Goal: Register for event/course

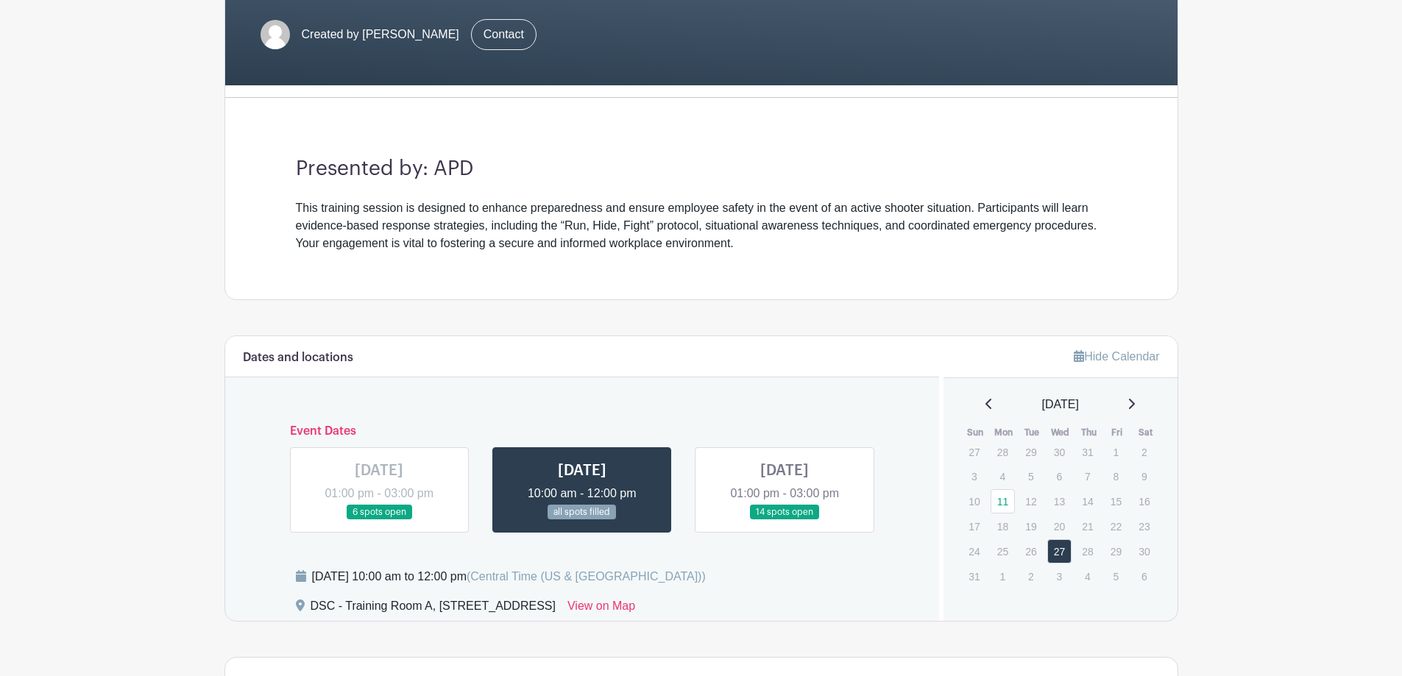
scroll to position [334, 0]
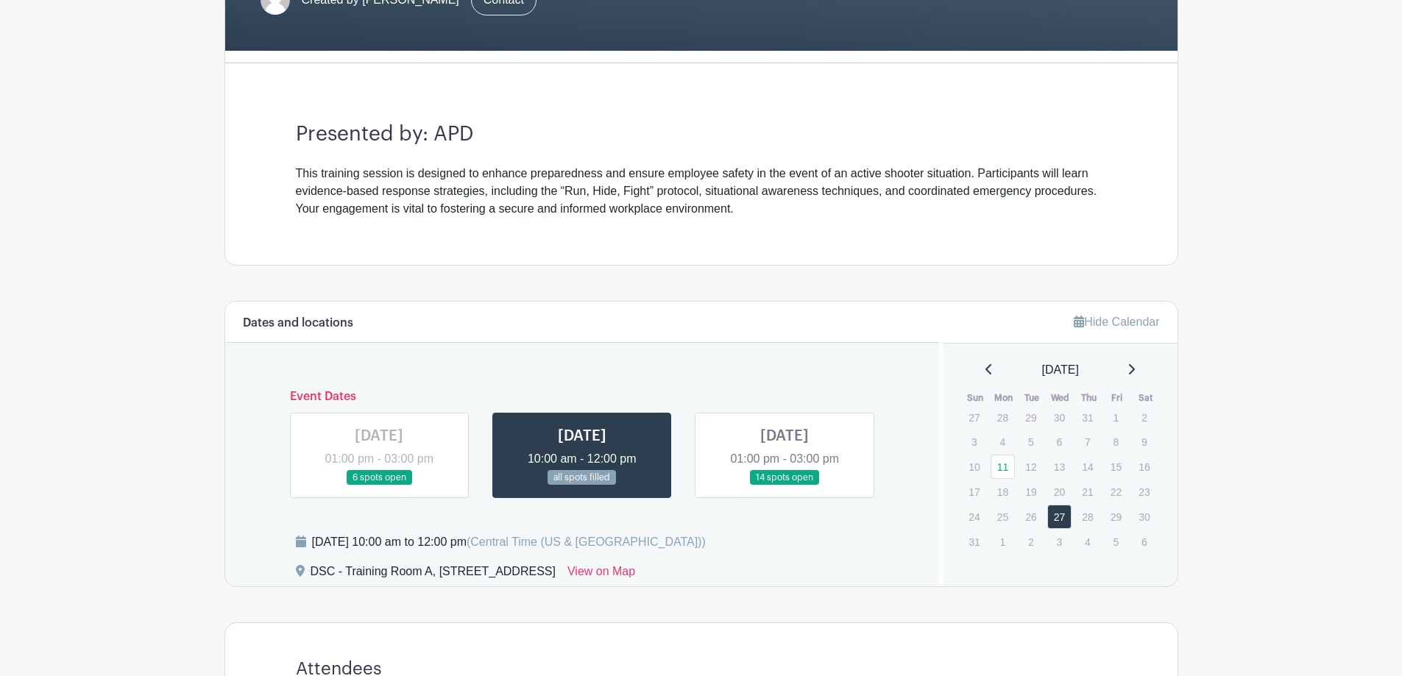
click at [379, 486] on link at bounding box center [379, 486] width 0 height 0
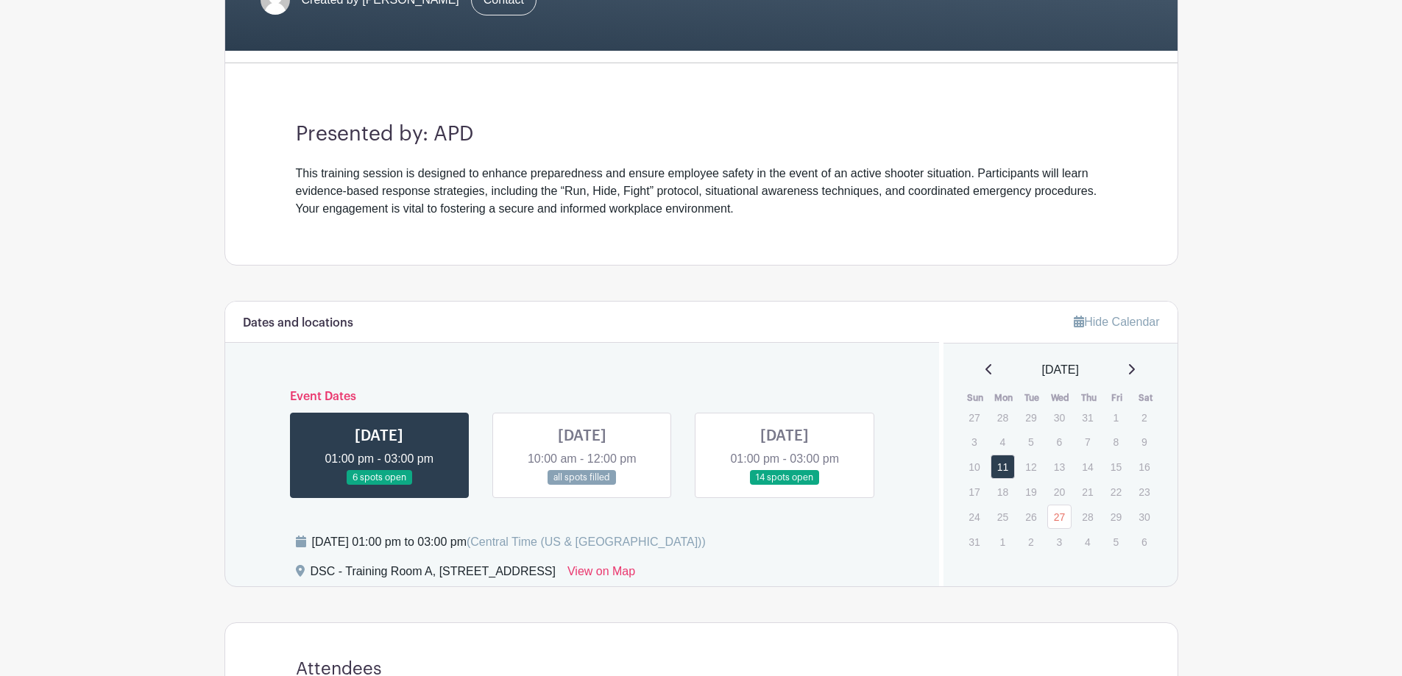
click at [582, 486] on link at bounding box center [582, 486] width 0 height 0
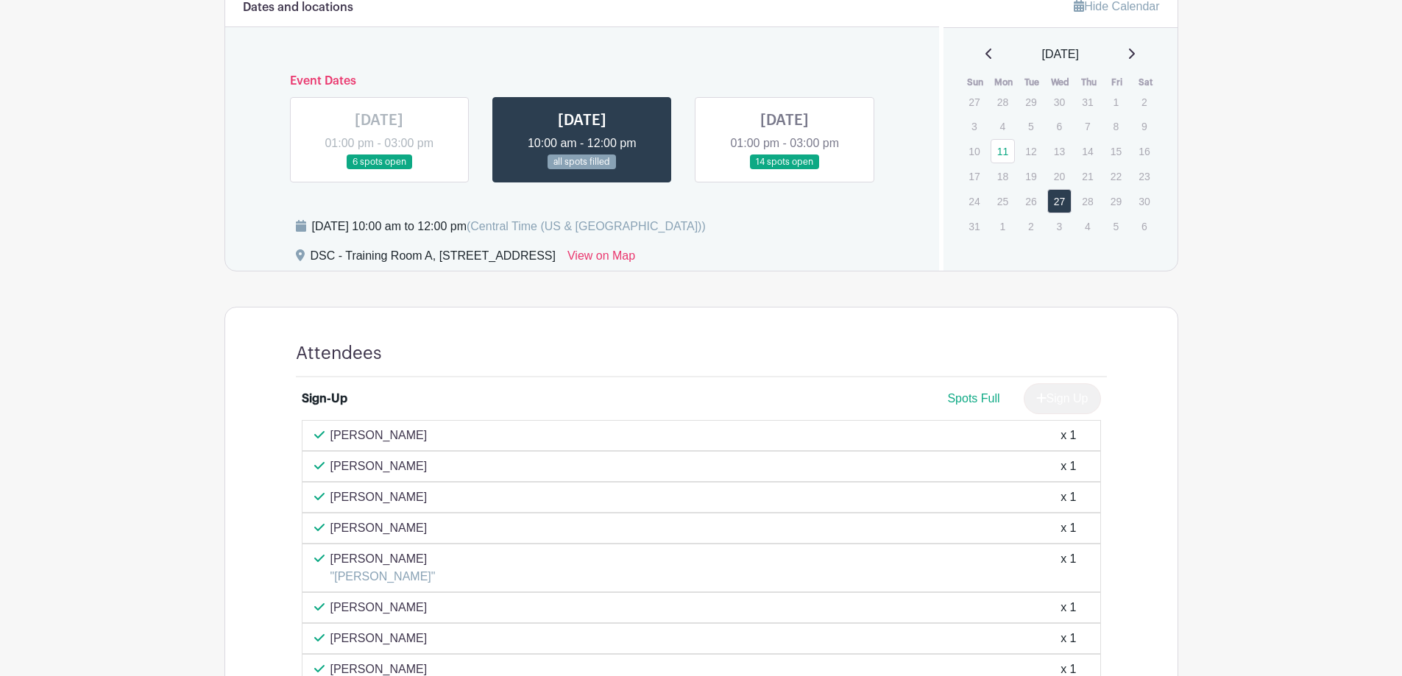
scroll to position [334, 0]
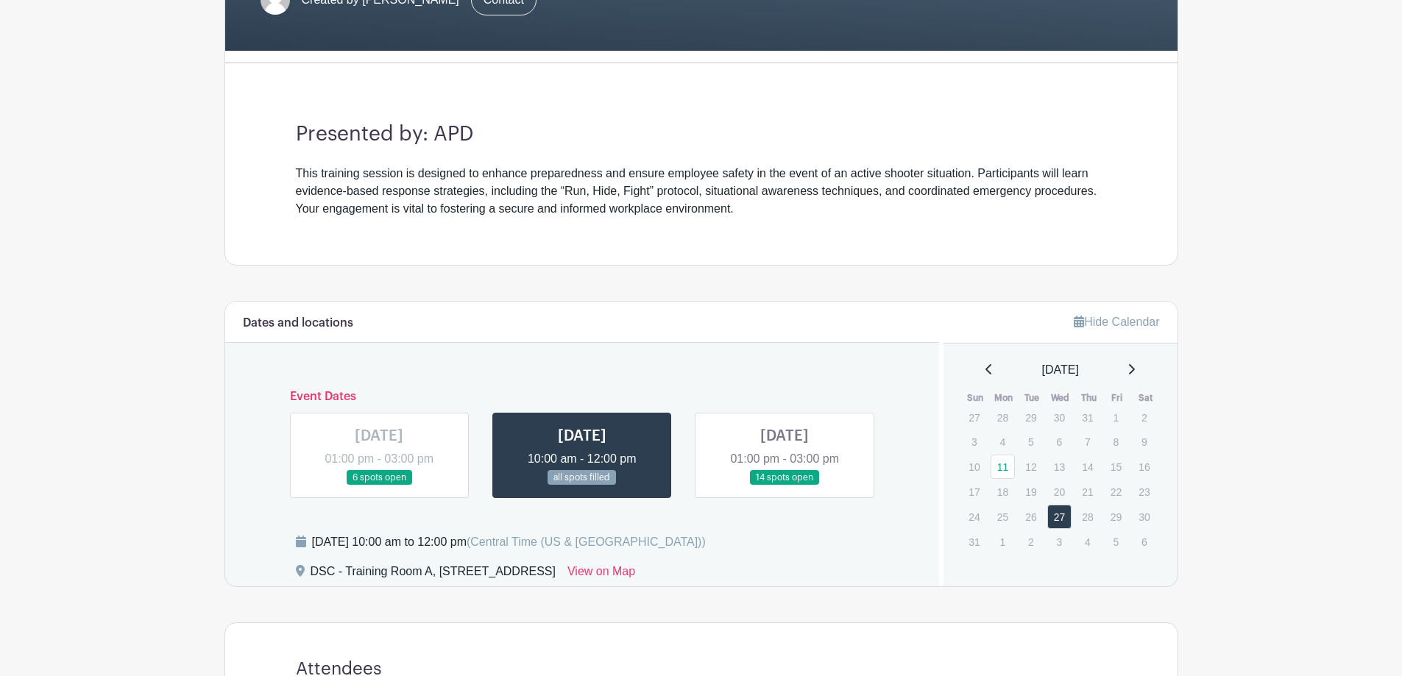
click at [379, 486] on link at bounding box center [379, 486] width 0 height 0
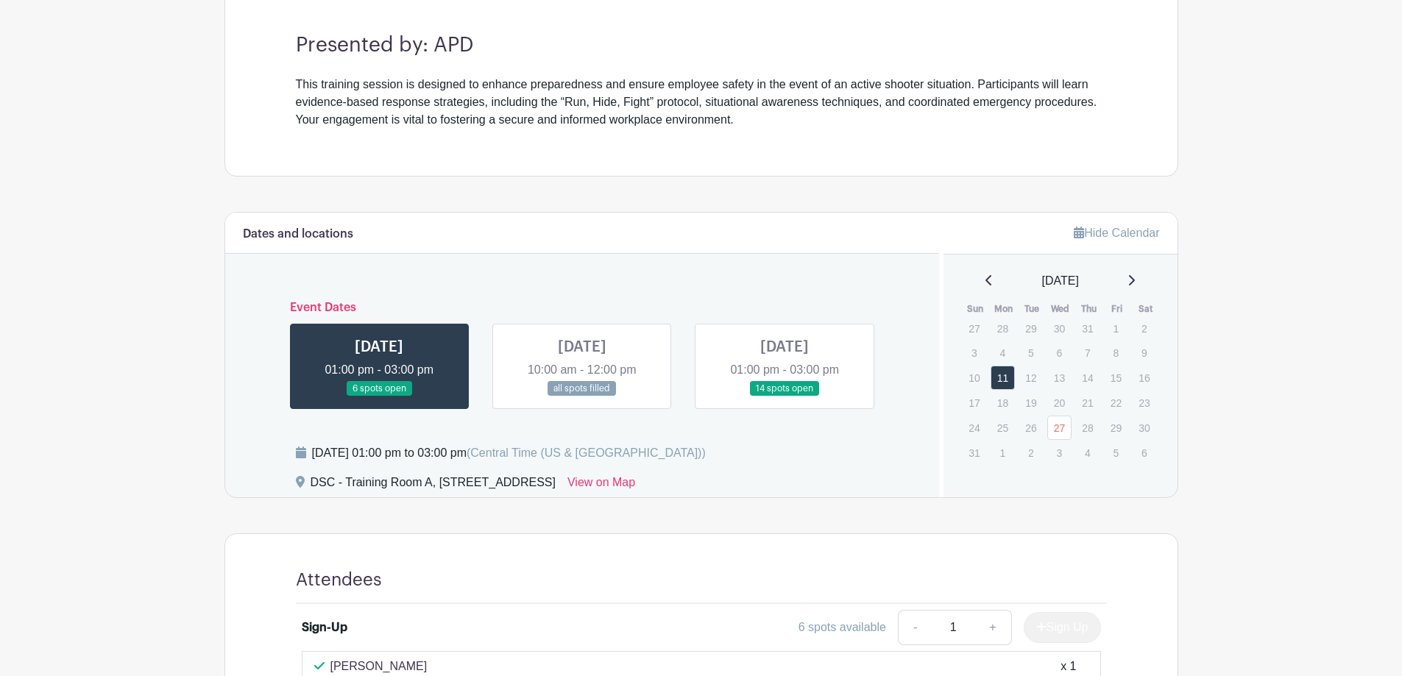
scroll to position [390, 0]
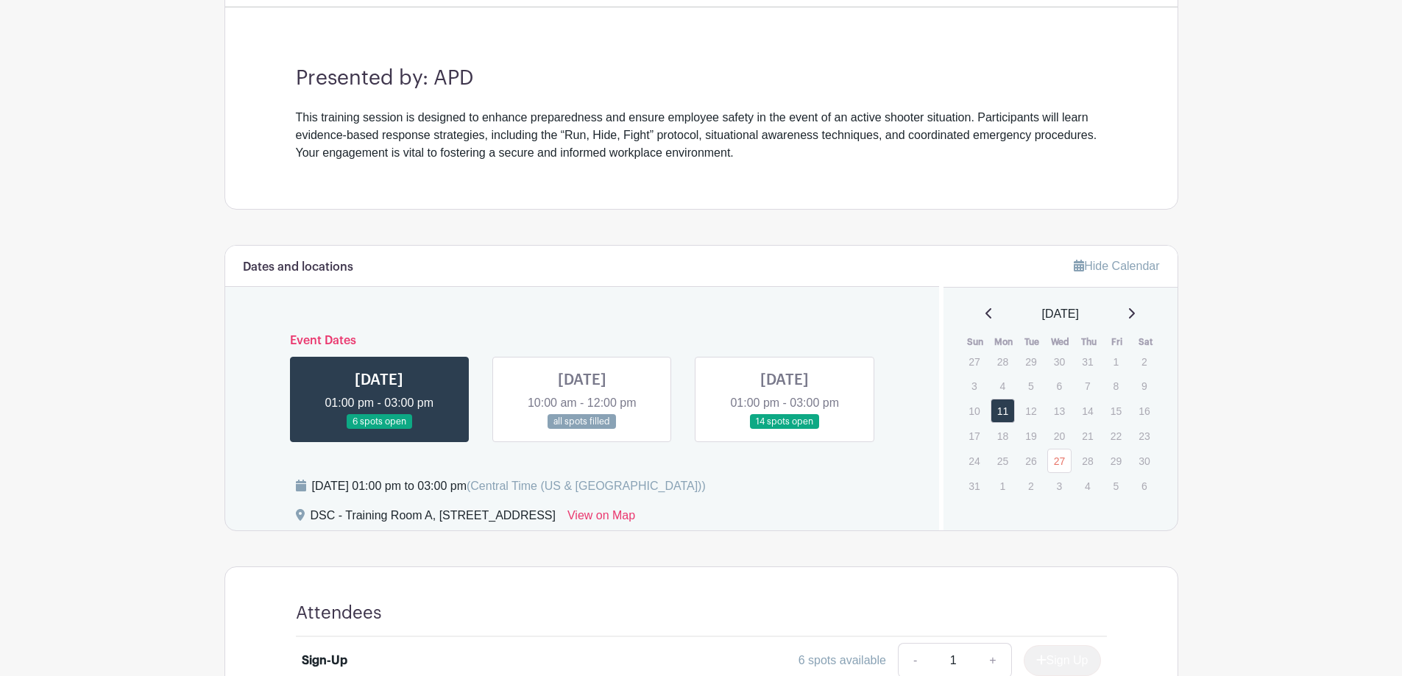
click at [784, 430] on link at bounding box center [784, 430] width 0 height 0
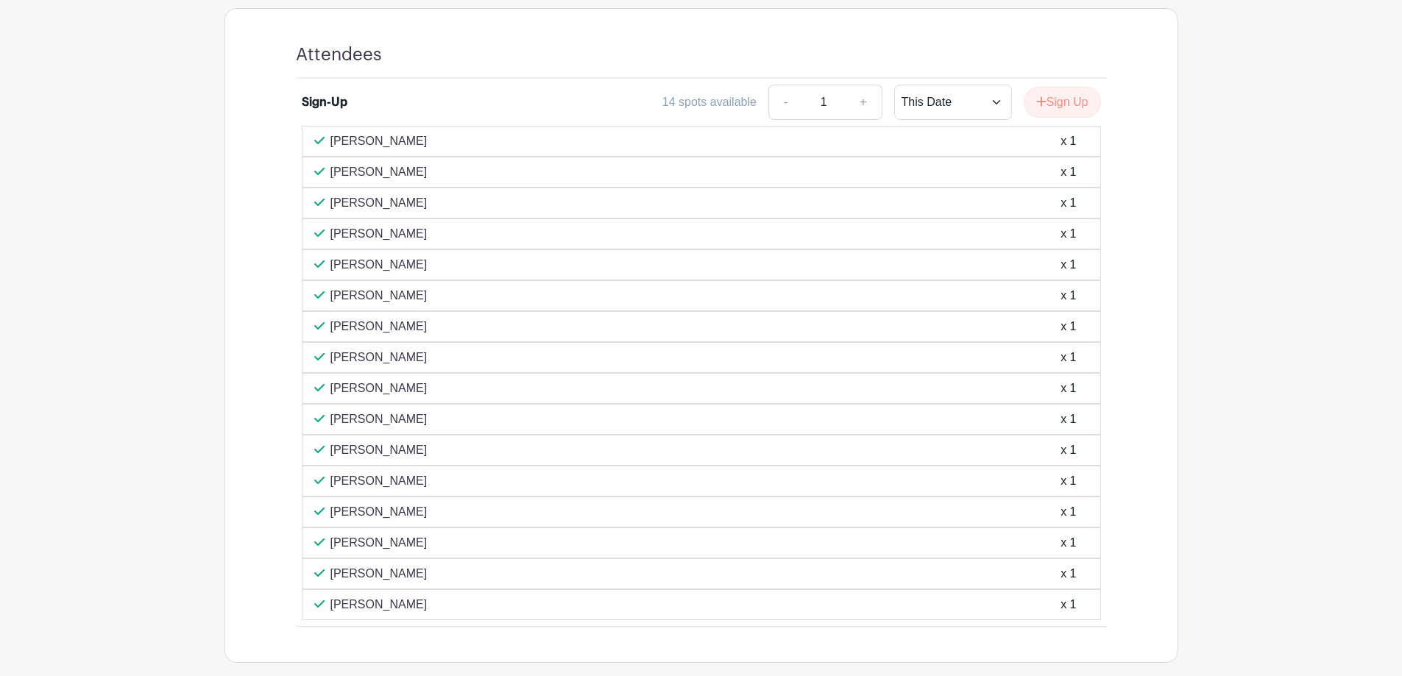
scroll to position [950, 0]
